Goal: Check status: Check status

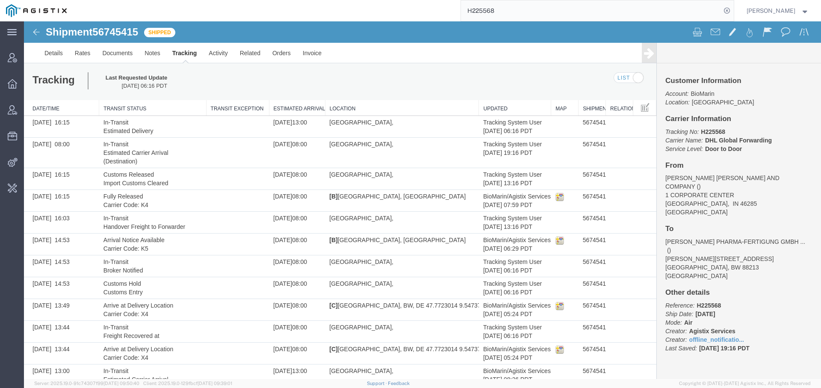
click at [487, 4] on input "H225568" at bounding box center [591, 10] width 260 height 21
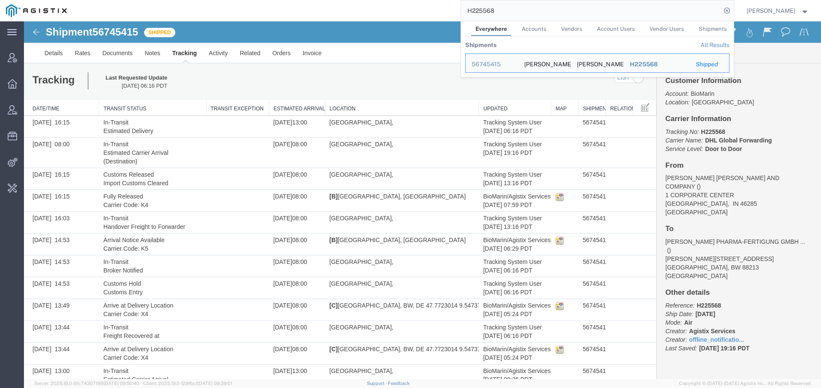
click at [487, 4] on input "H225568" at bounding box center [591, 10] width 260 height 21
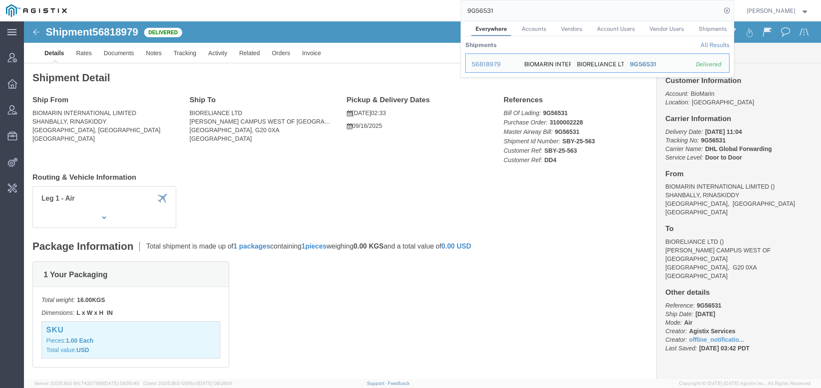
click at [485, 6] on input "9G56531" at bounding box center [591, 10] width 260 height 21
paste input "H216392"
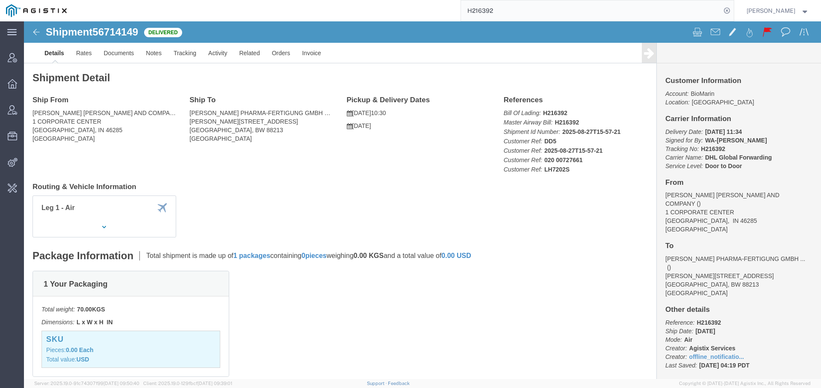
click at [470, 7] on input "H216392" at bounding box center [591, 10] width 260 height 21
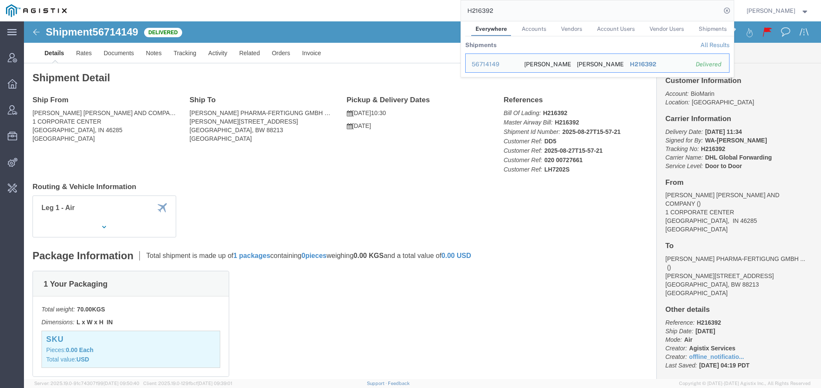
paste input "178435"
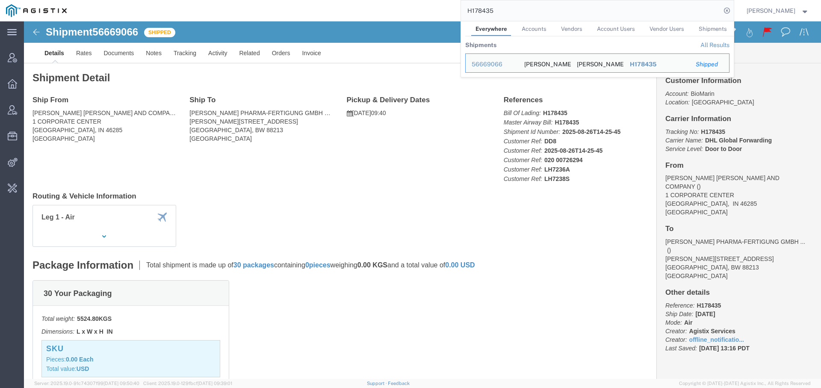
click at [469, 10] on input "H178435" at bounding box center [591, 10] width 260 height 21
paste input "205358"
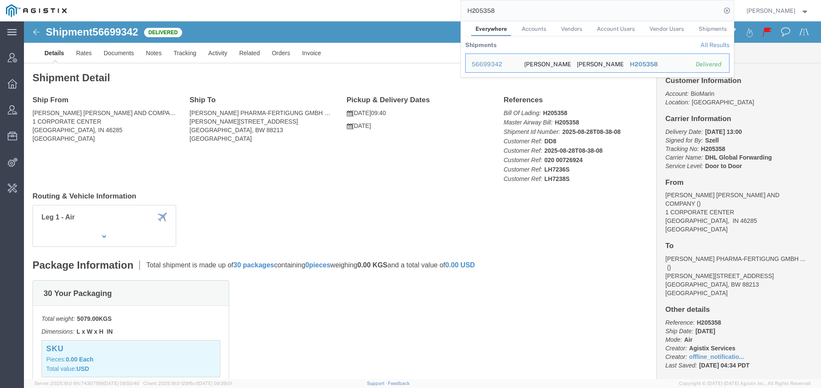
click at [481, 12] on input "H205358" at bounding box center [591, 10] width 260 height 21
paste input "PH10232989"
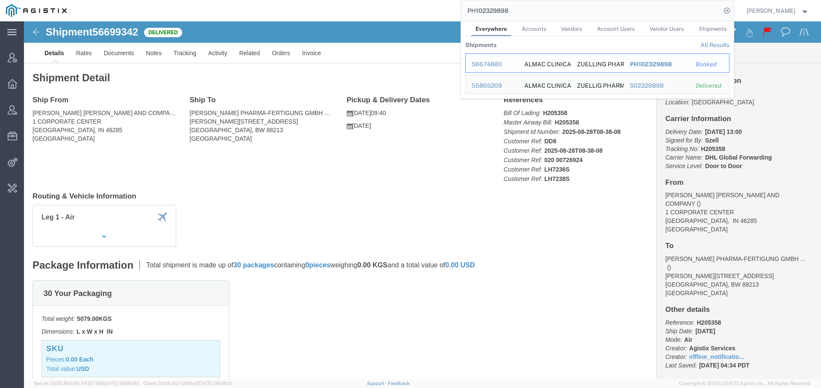
click at [491, 63] on div "56674880" at bounding box center [492, 64] width 41 height 9
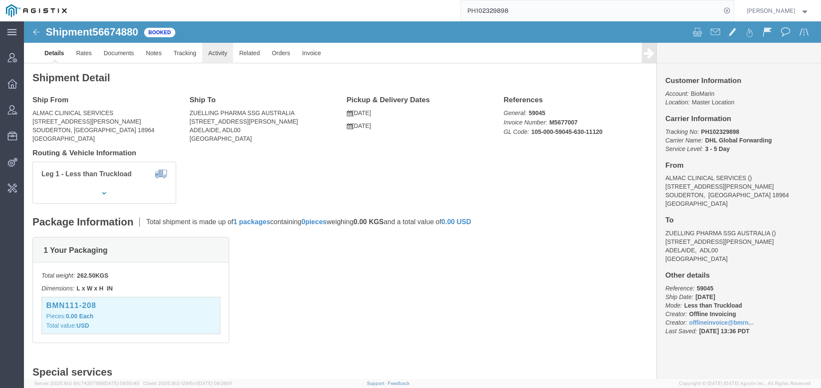
click link "Activity"
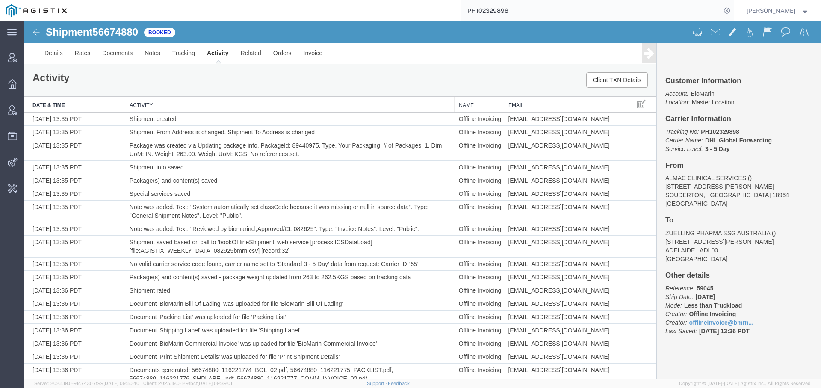
click at [487, 7] on input "PH102329898" at bounding box center [591, 10] width 260 height 21
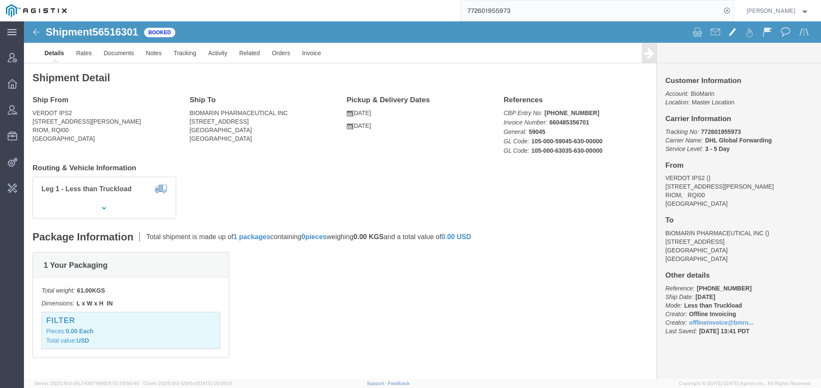
click at [474, 12] on input "772601955973" at bounding box center [591, 10] width 260 height 21
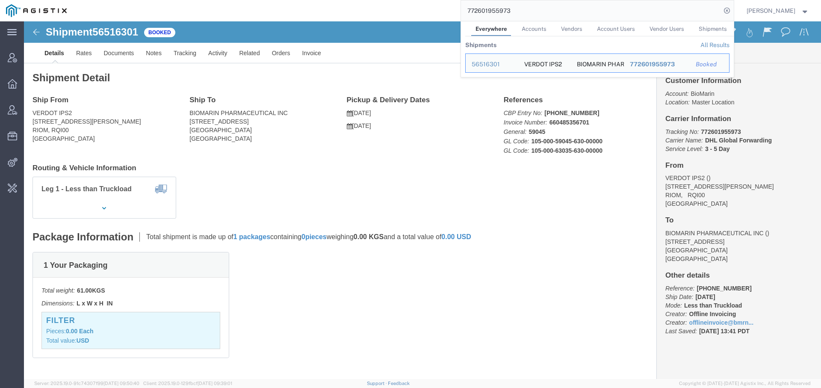
paste input "526141675229"
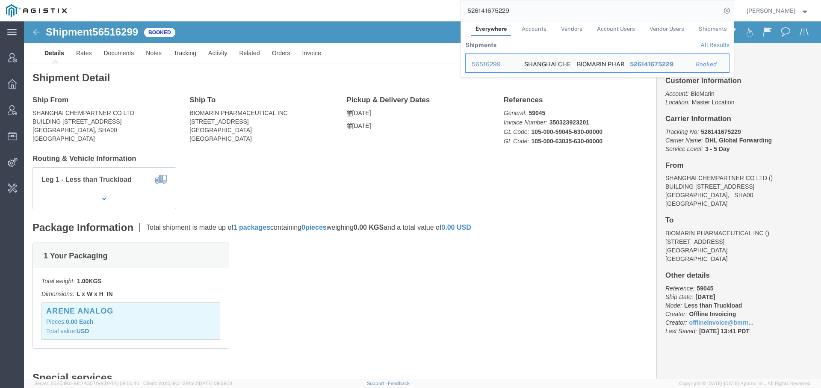
click at [482, 15] on input "526141675229" at bounding box center [591, 10] width 260 height 21
paste input "882225727533"
click at [480, 10] on input "882225727533" at bounding box center [591, 10] width 260 height 21
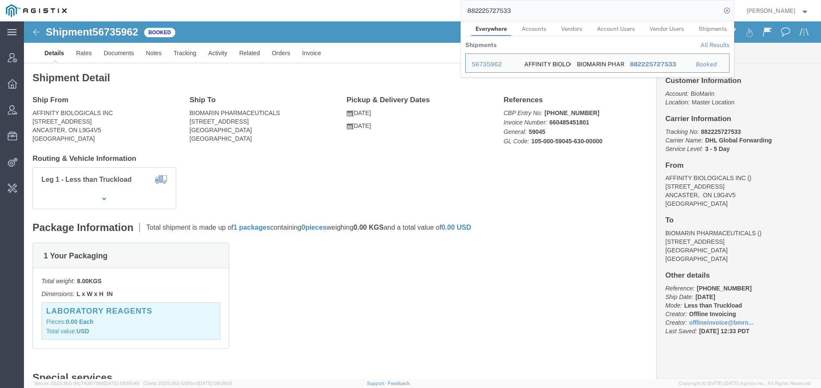
paste input "0490913647"
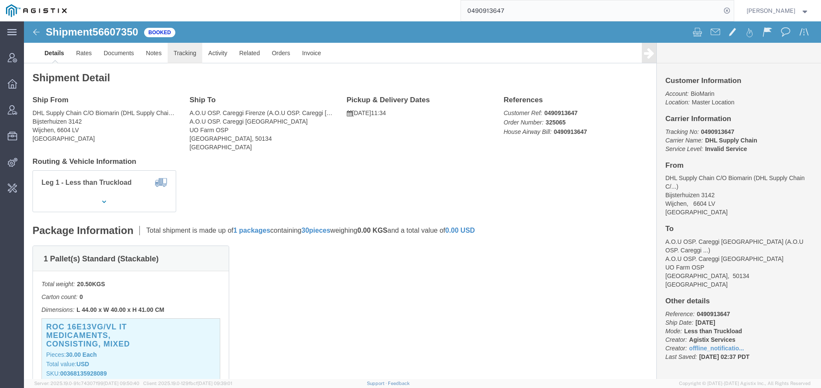
click link "Tracking"
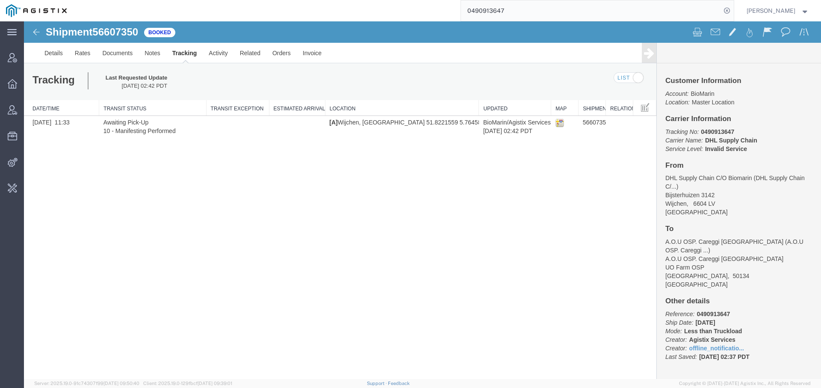
click at [474, 13] on input "0490913647" at bounding box center [591, 10] width 260 height 21
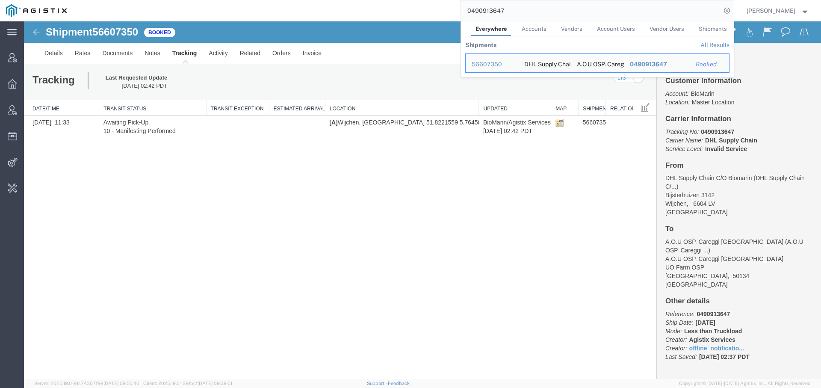
click at [474, 13] on input "0490913647" at bounding box center [591, 10] width 260 height 21
paste input "5587269"
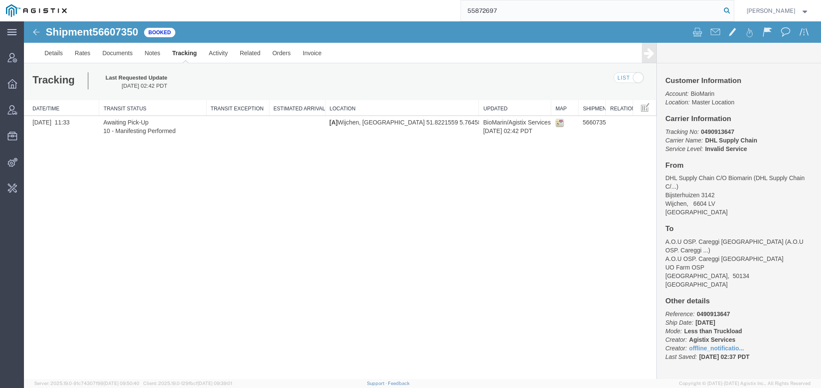
click at [722, 7] on icon at bounding box center [727, 11] width 12 height 12
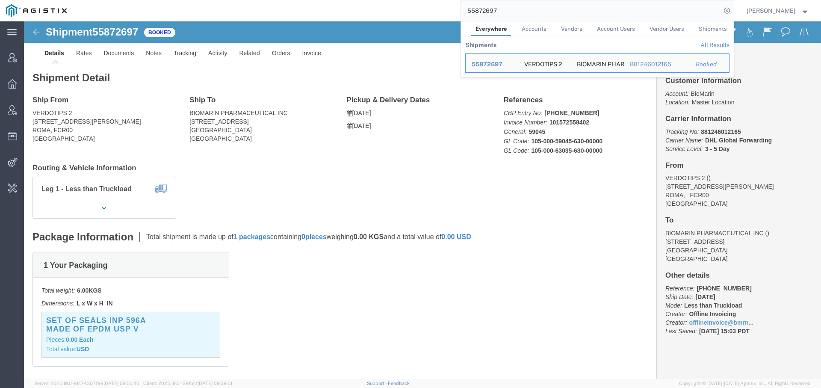
click at [481, 15] on input "55872697" at bounding box center [591, 10] width 260 height 21
paste input "6047941"
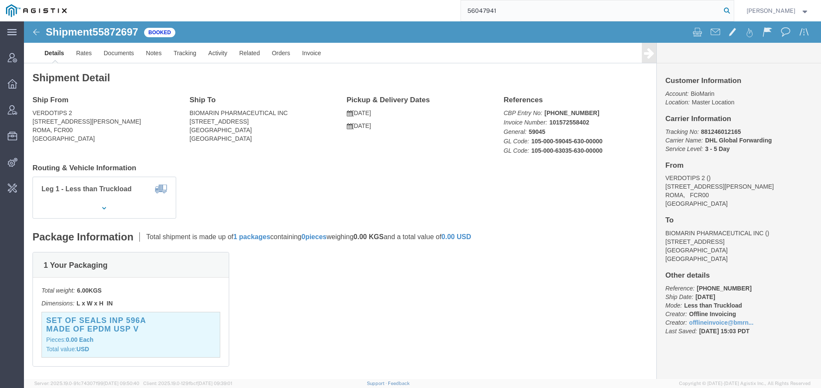
click at [722, 9] on icon at bounding box center [727, 11] width 12 height 12
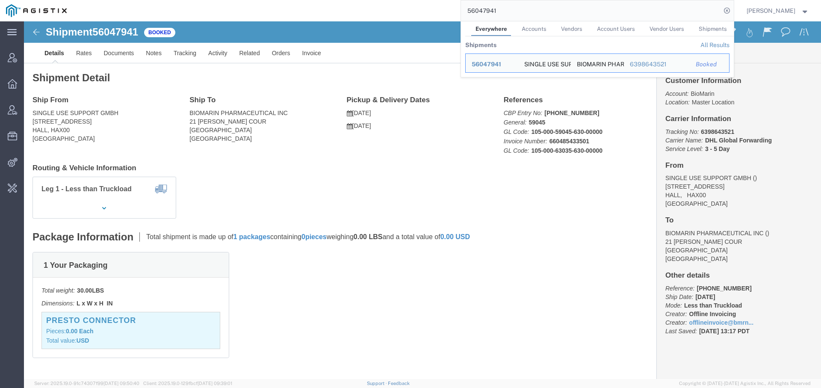
drag, startPoint x: 495, startPoint y: 13, endPoint x: 398, endPoint y: 1, distance: 97.4
click at [398, 1] on div "56047941 Everywhere Accounts Vendors Account Users Vendor Users Shipments Shipm…" at bounding box center [403, 10] width 661 height 21
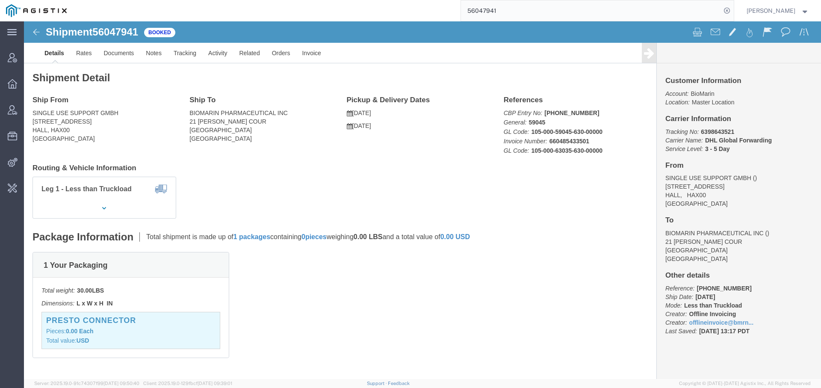
paste input "39"
type input "56047939"
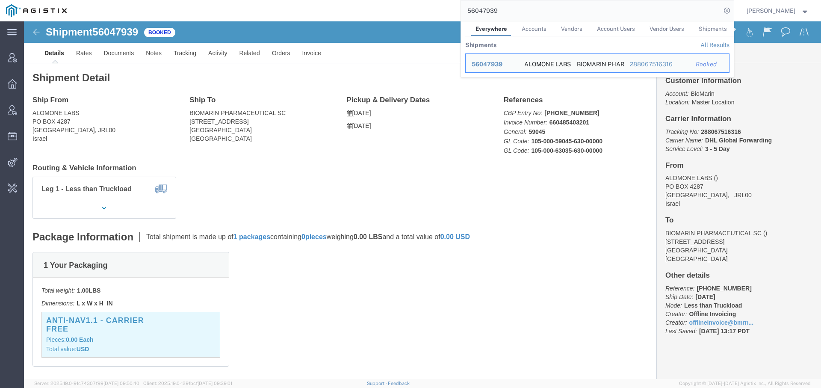
click at [414, 20] on div "56047939 Everywhere Accounts Vendors Account Users Vendor Users Shipments Shipm…" at bounding box center [403, 10] width 661 height 21
